Goal: Find specific page/section: Find specific page/section

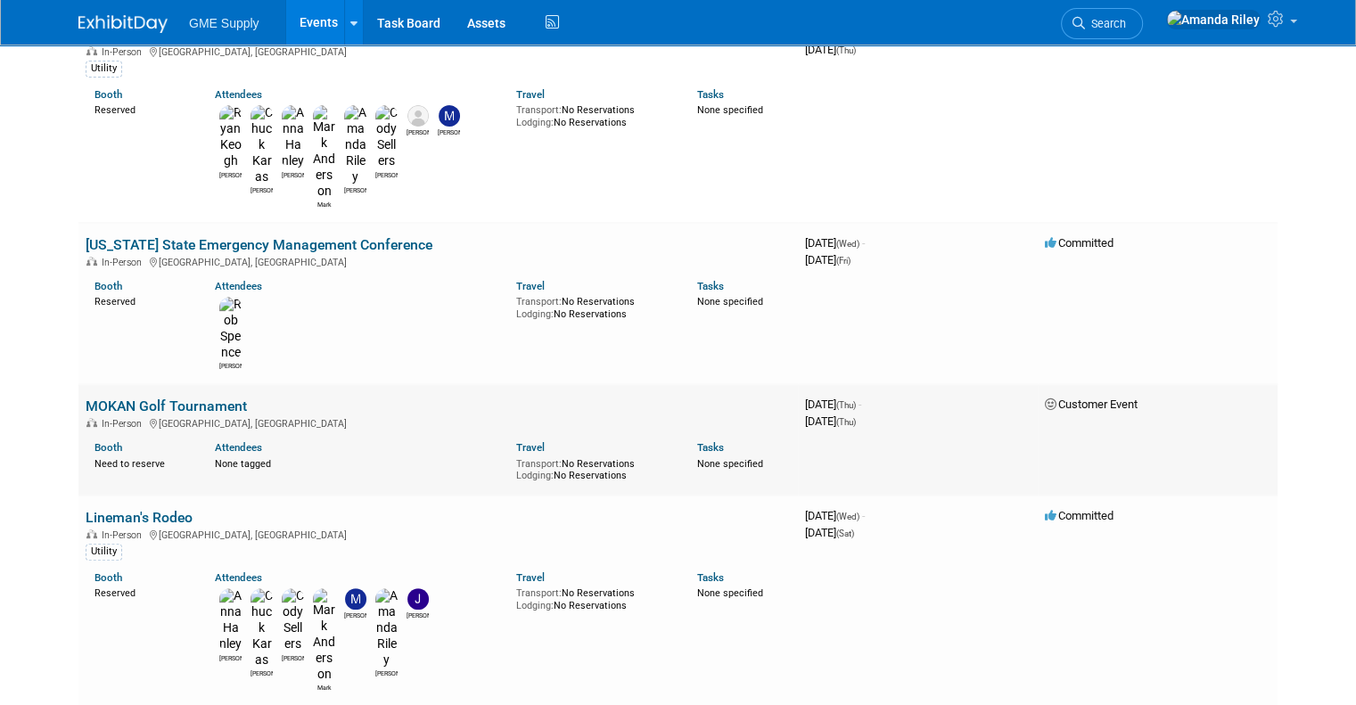
scroll to position [346, 0]
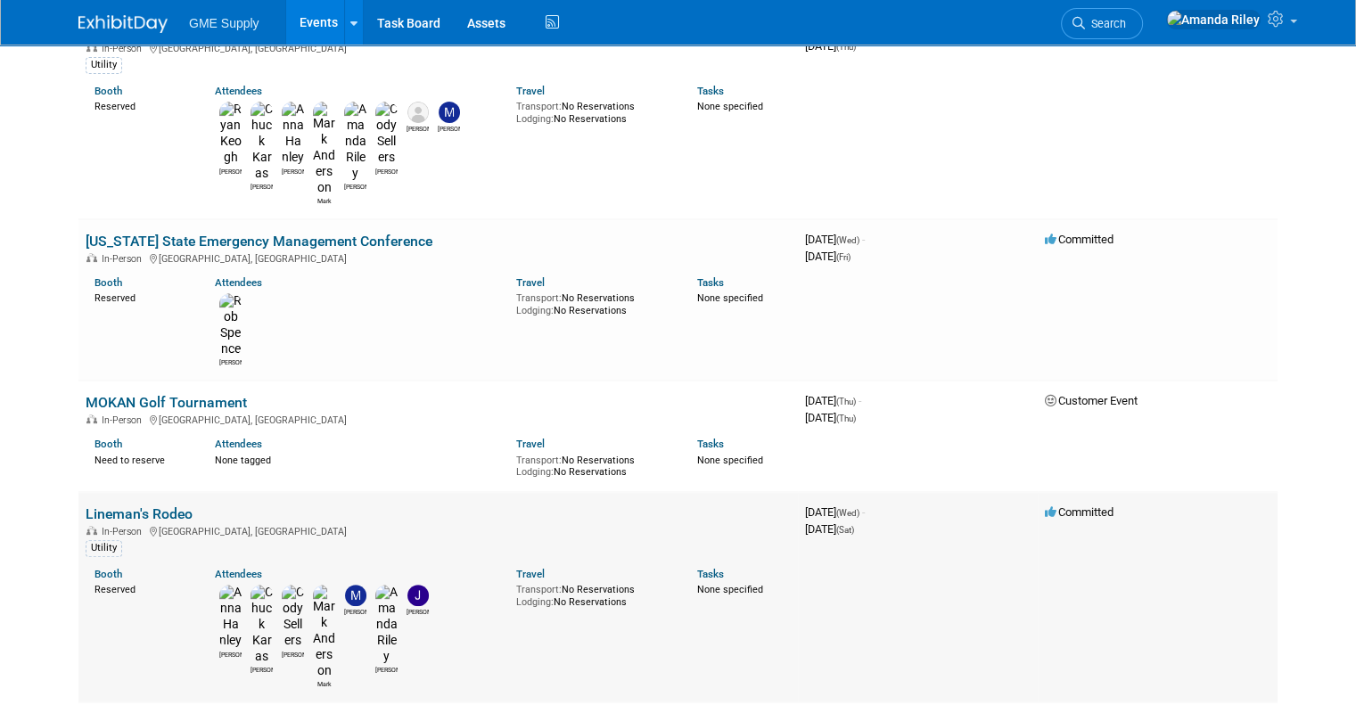
click at [147, 505] on link "Lineman's Rodeo" at bounding box center [139, 513] width 107 height 17
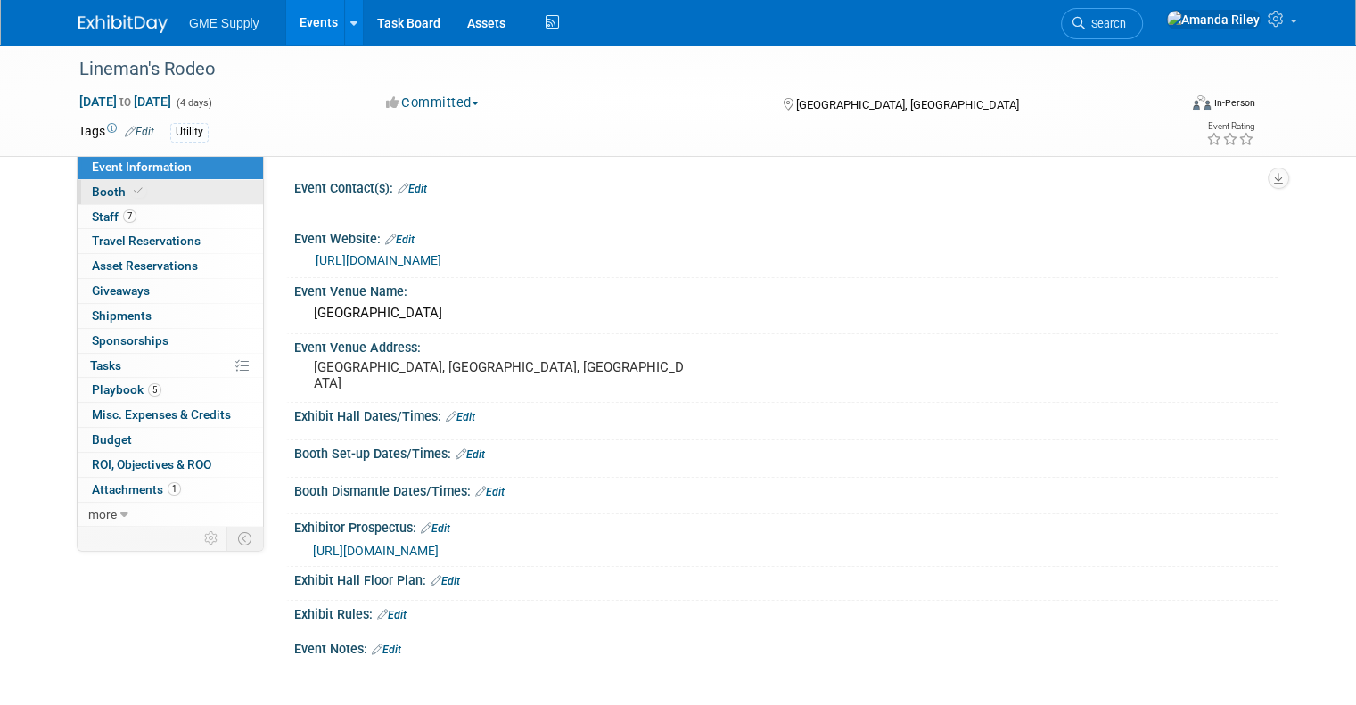
click at [116, 180] on link "Booth" at bounding box center [170, 192] width 185 height 24
